Goal: Information Seeking & Learning: Learn about a topic

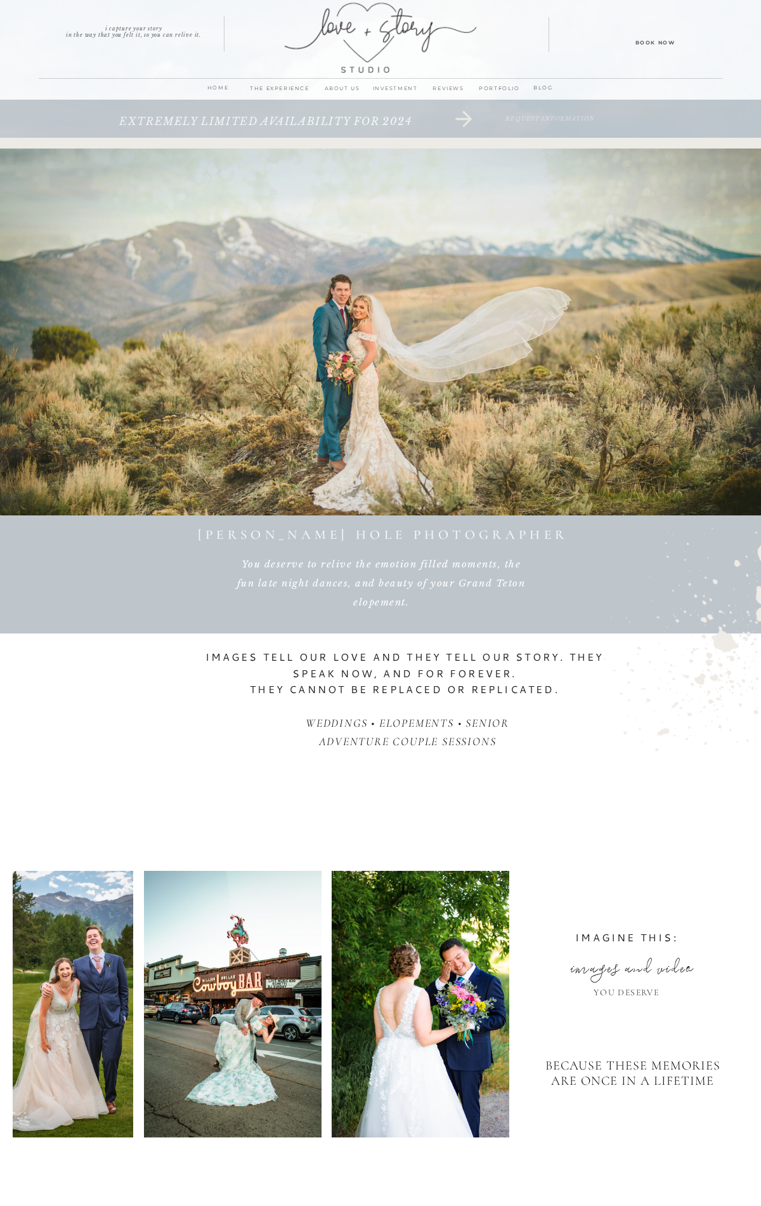
scroll to position [7395, 0]
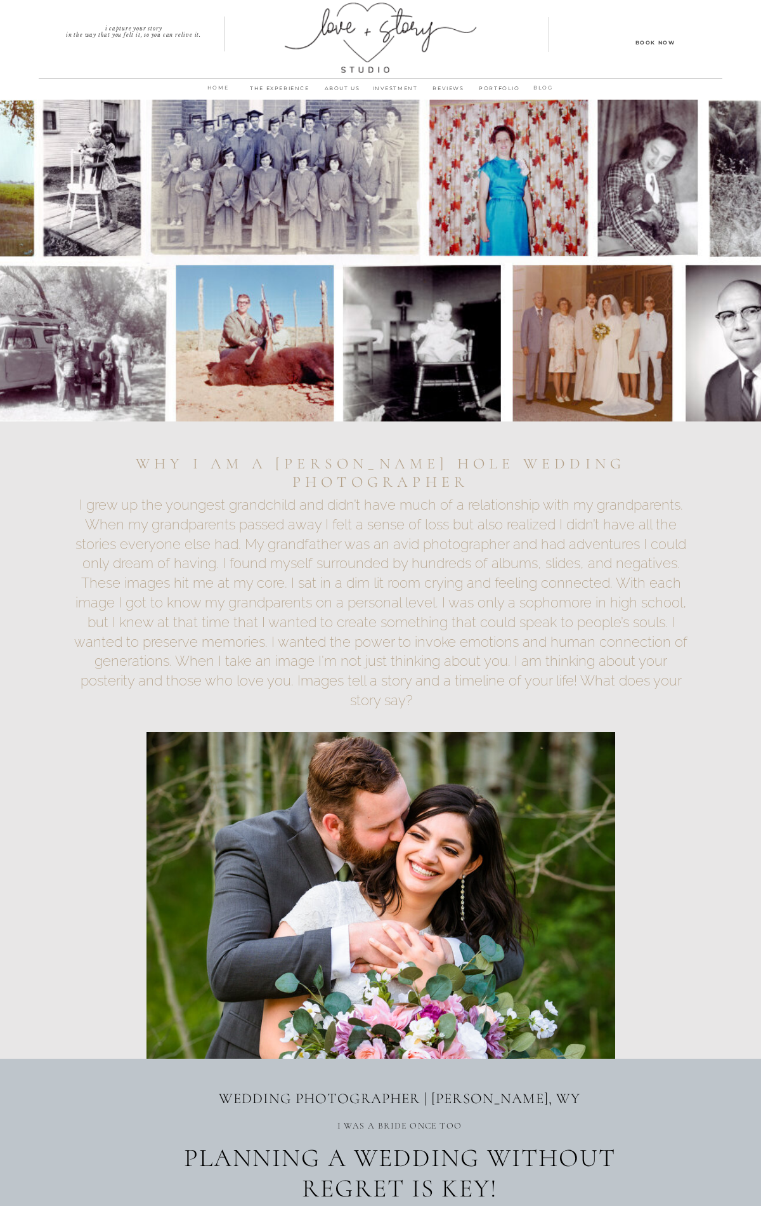
scroll to position [5956, 0]
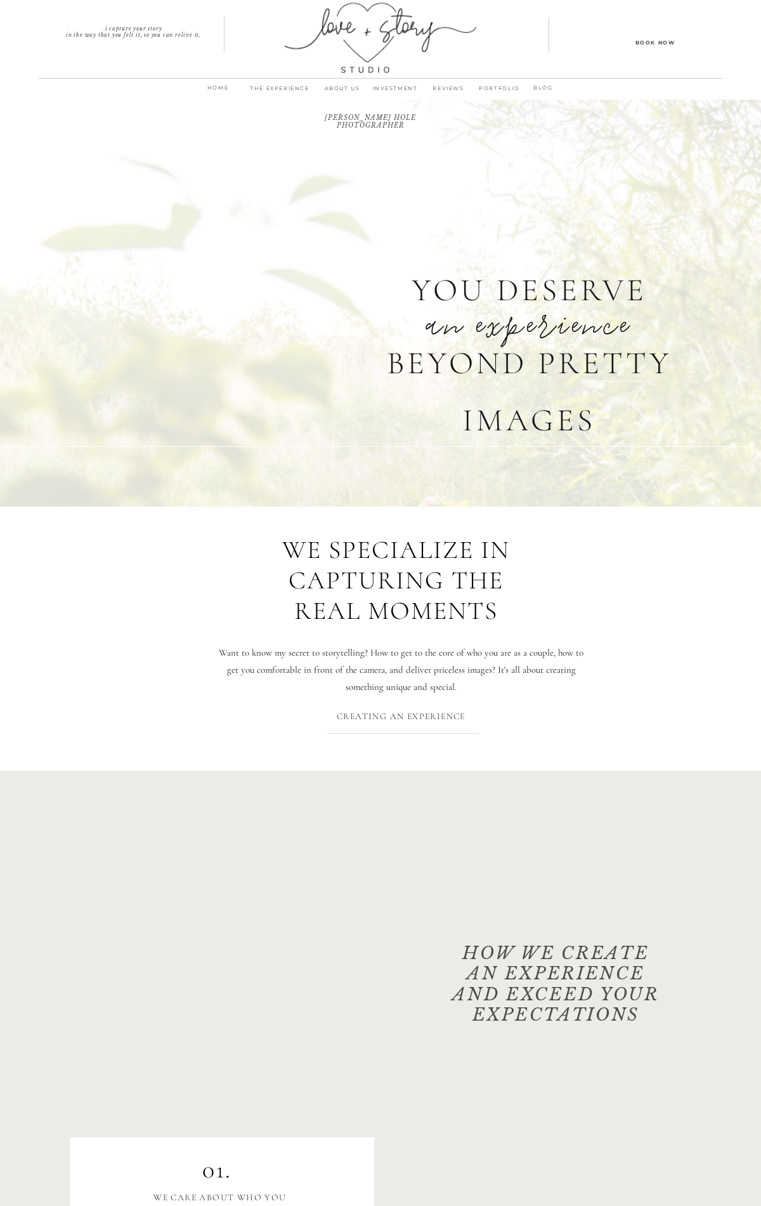
scroll to position [6356, 0]
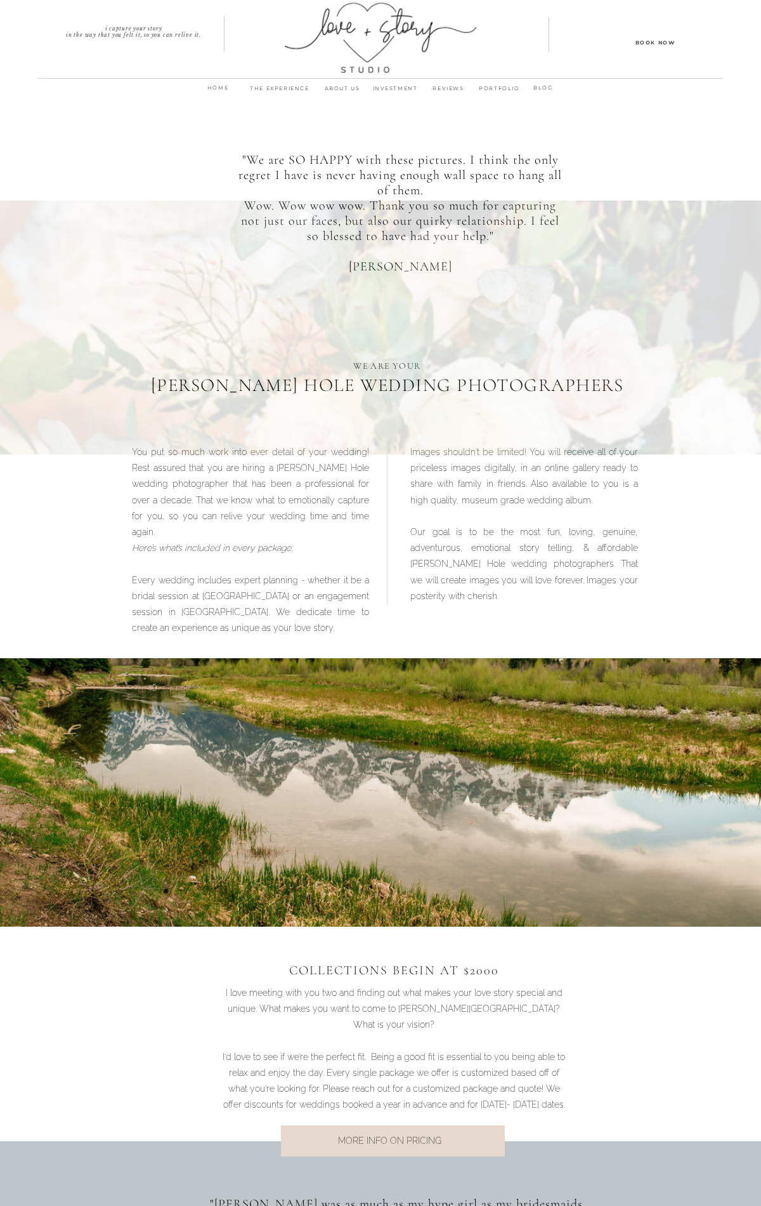
scroll to position [2991, 0]
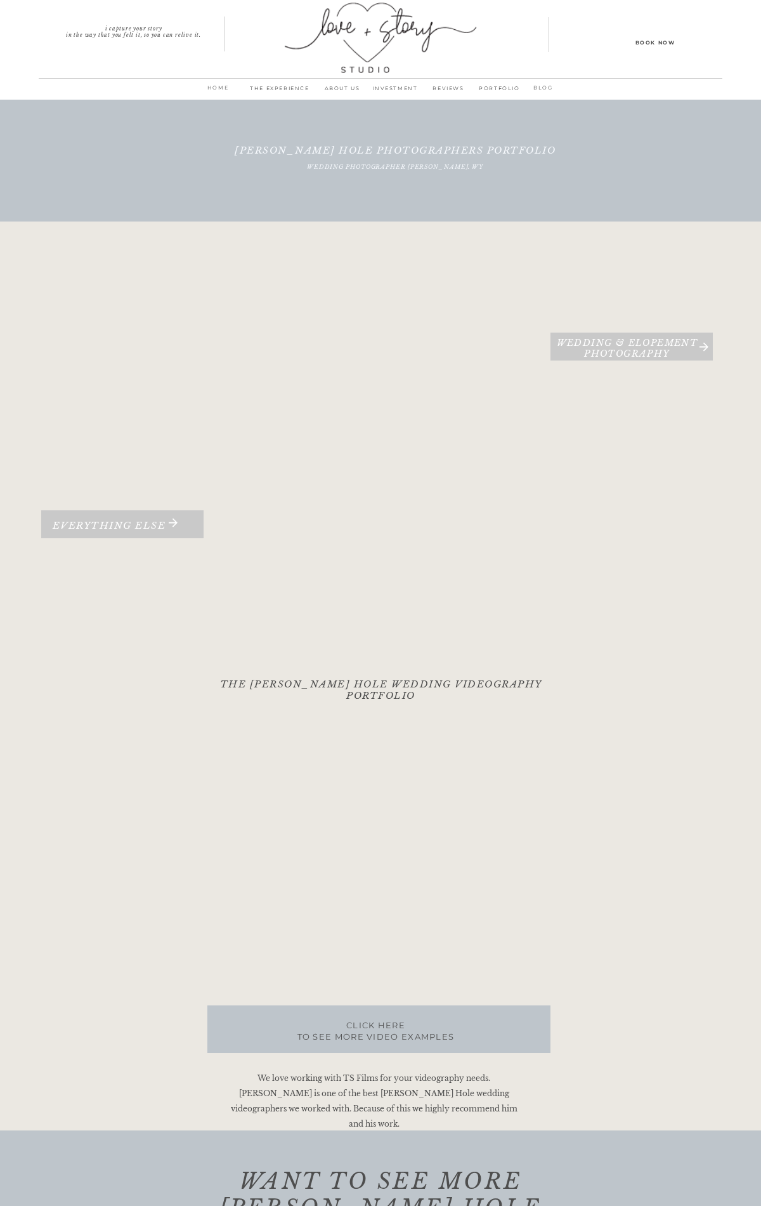
scroll to position [1793, 0]
